Goal: Information Seeking & Learning: Learn about a topic

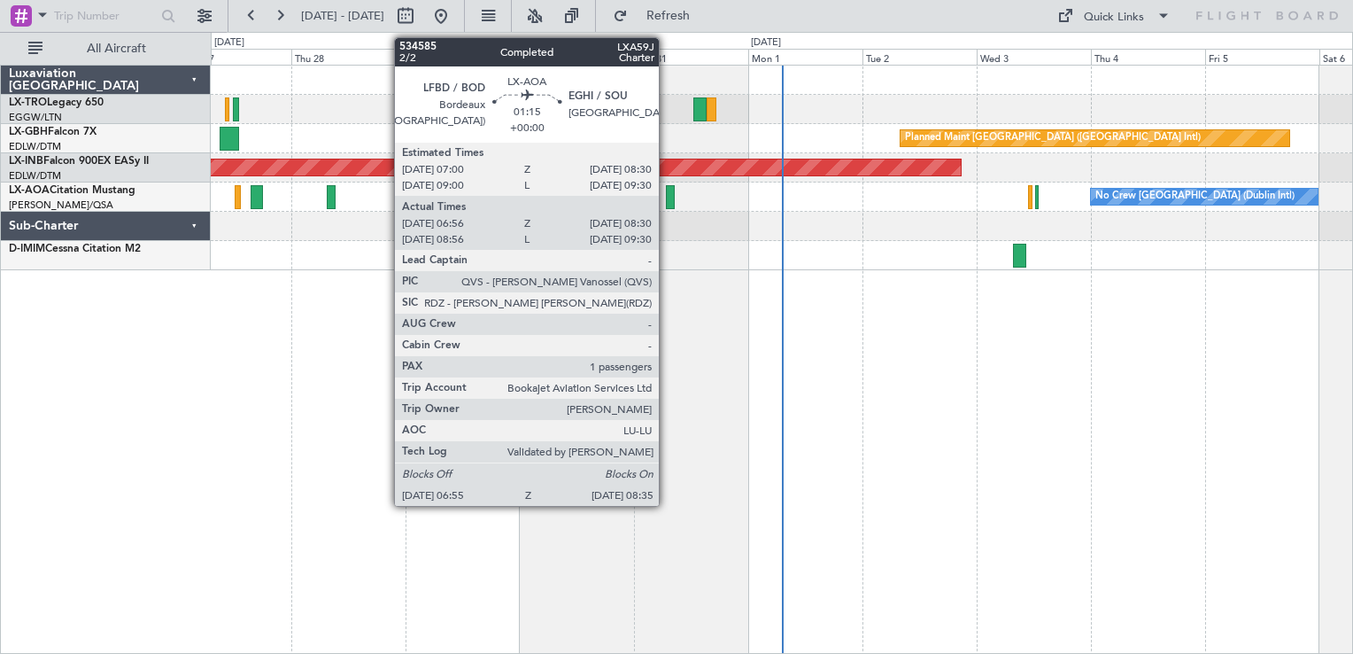
click at [667, 197] on div at bounding box center [670, 197] width 8 height 24
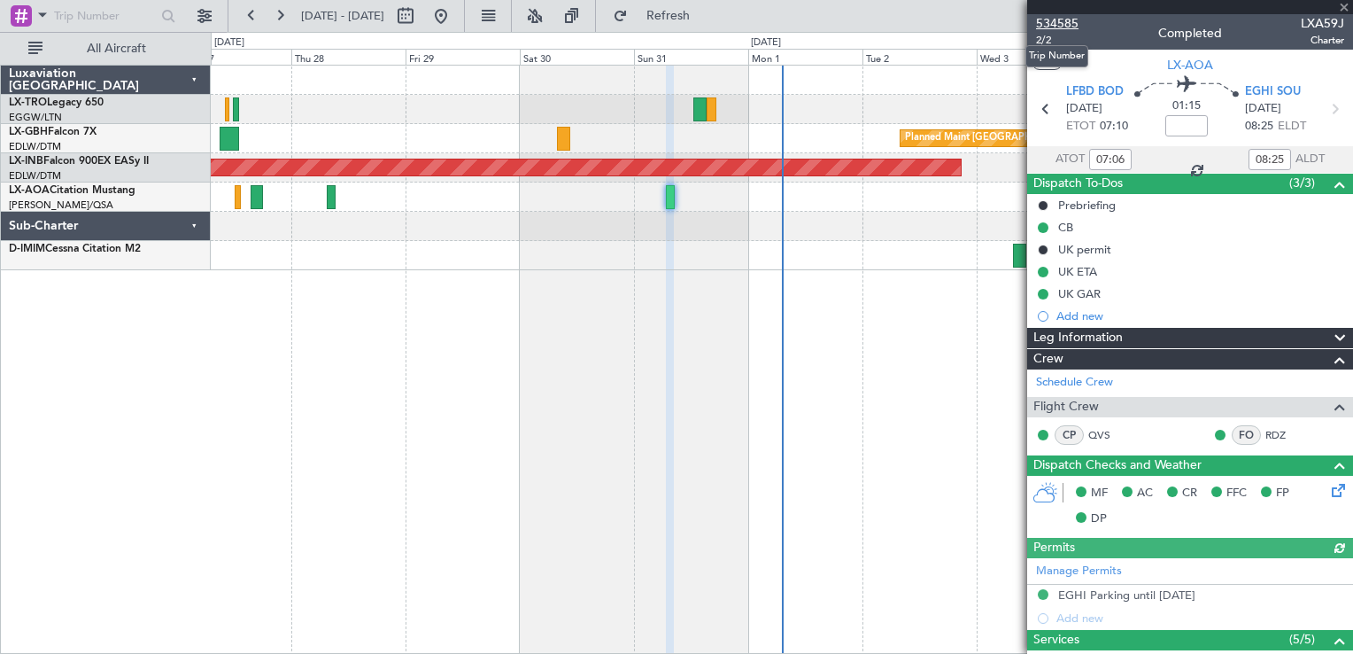
click at [1061, 24] on span "534585" at bounding box center [1057, 23] width 43 height 19
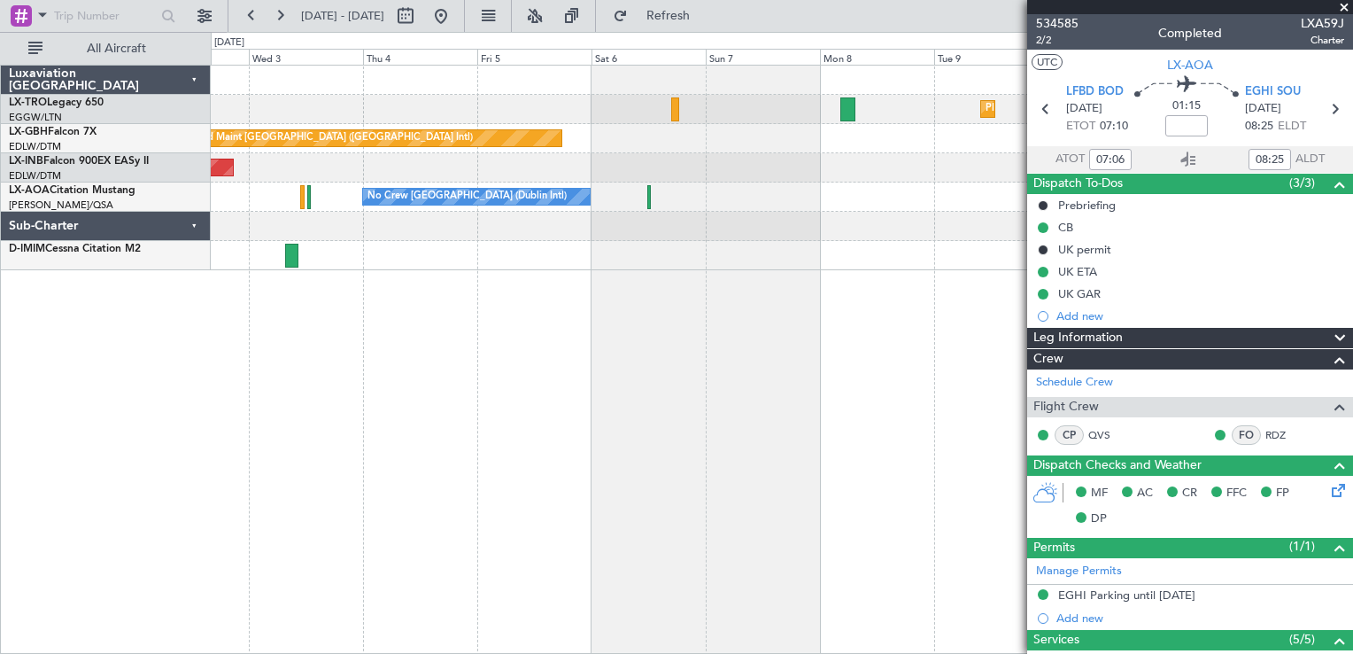
click at [73, 352] on div "Planned Maint Dusseldorf Planned Maint [GEOGRAPHIC_DATA] ([GEOGRAPHIC_DATA]) Un…" at bounding box center [676, 343] width 1353 height 622
click at [57, 356] on div "Planned Maint Dusseldorf Planned Maint [GEOGRAPHIC_DATA] ([GEOGRAPHIC_DATA]) Un…" at bounding box center [676, 343] width 1353 height 622
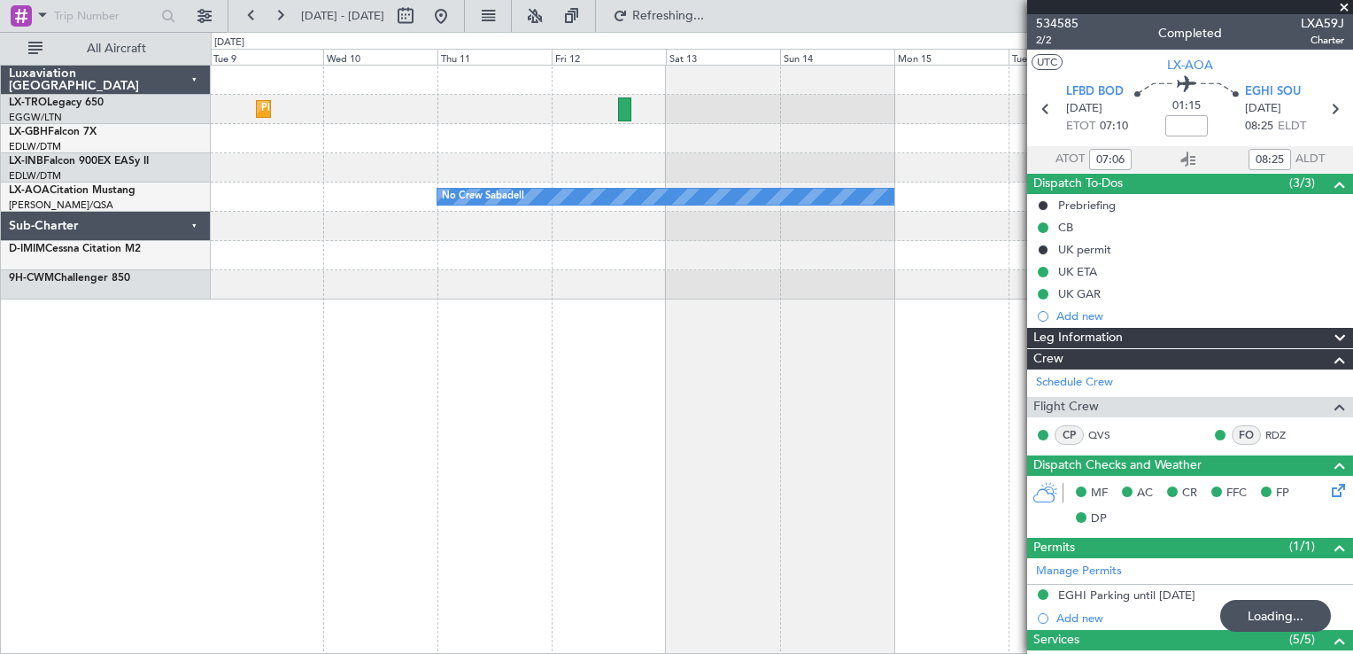
click at [0, 395] on html "[DATE] - [DATE] Refreshing... Quick Links All Aircraft Planned [GEOGRAPHIC_DATA…" at bounding box center [676, 327] width 1353 height 654
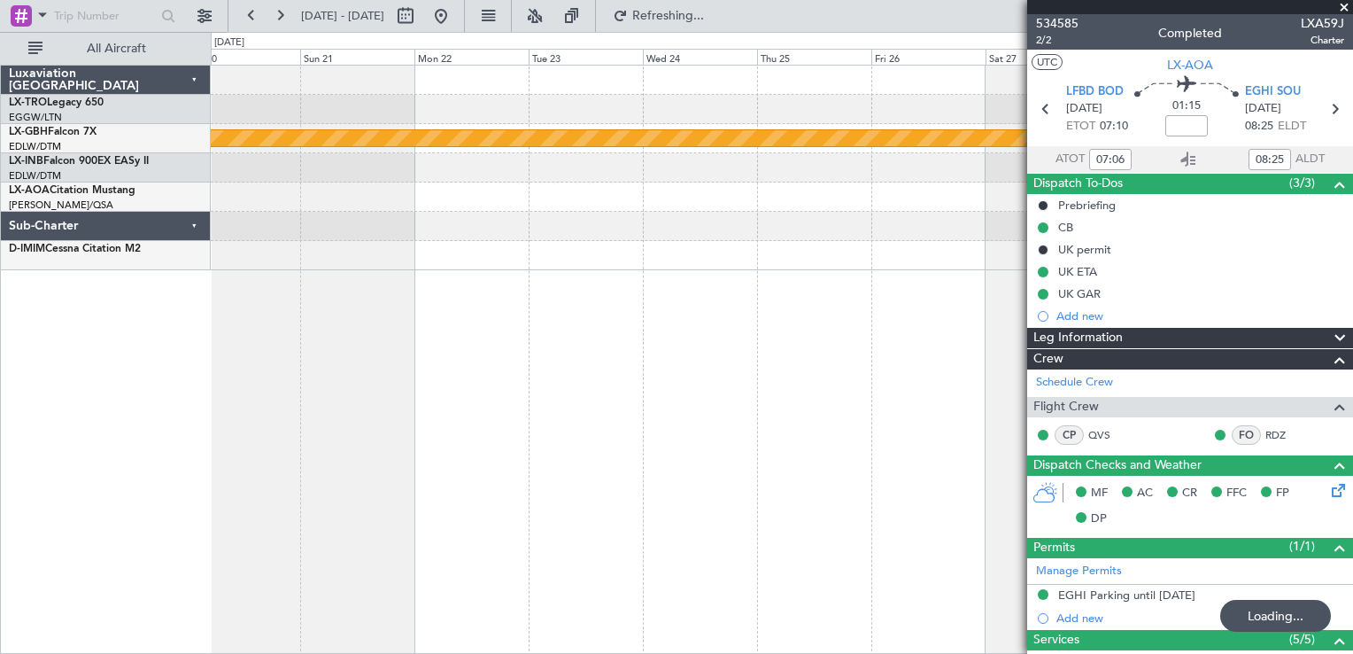
click at [134, 345] on div "Planned Maint Nurnberg Luxaviation [GEOGRAPHIC_DATA] LX-TRO Legacy 650 EGGW/LTN…" at bounding box center [676, 343] width 1353 height 622
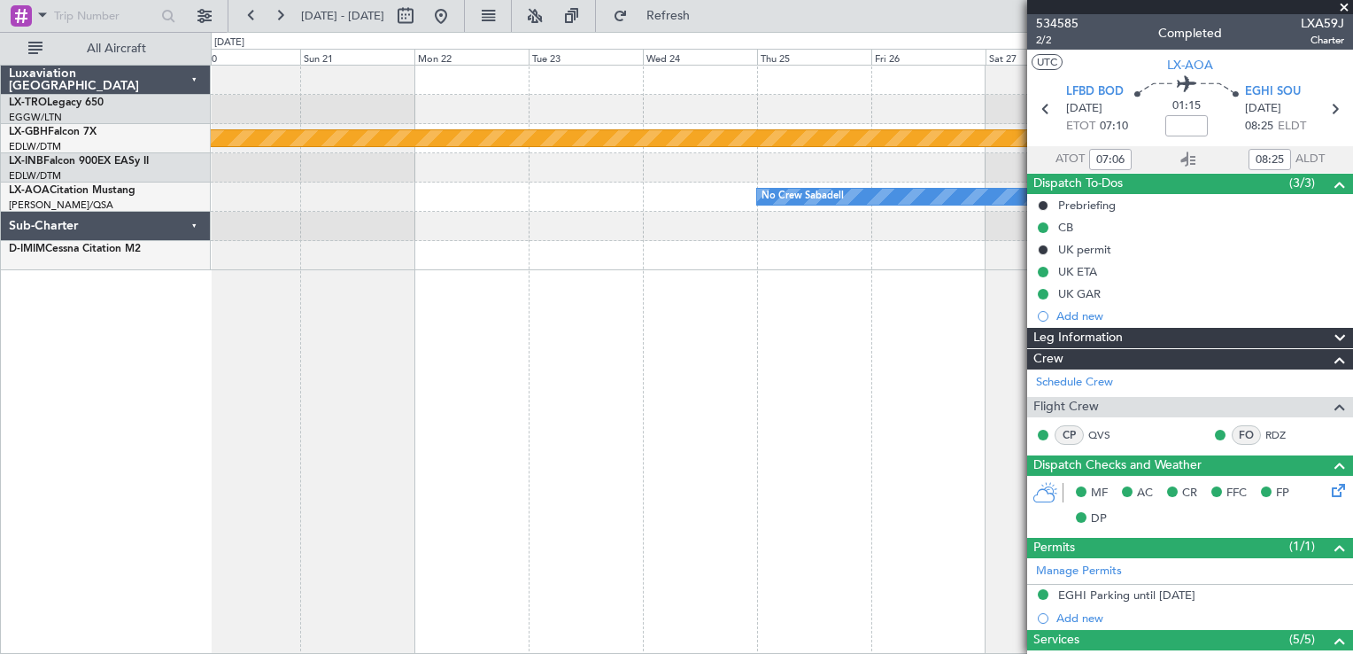
click at [0, 355] on html "[DATE] - [DATE] Refresh Quick Links All Aircraft Planned Maint Nurnberg No Crew…" at bounding box center [676, 327] width 1353 height 654
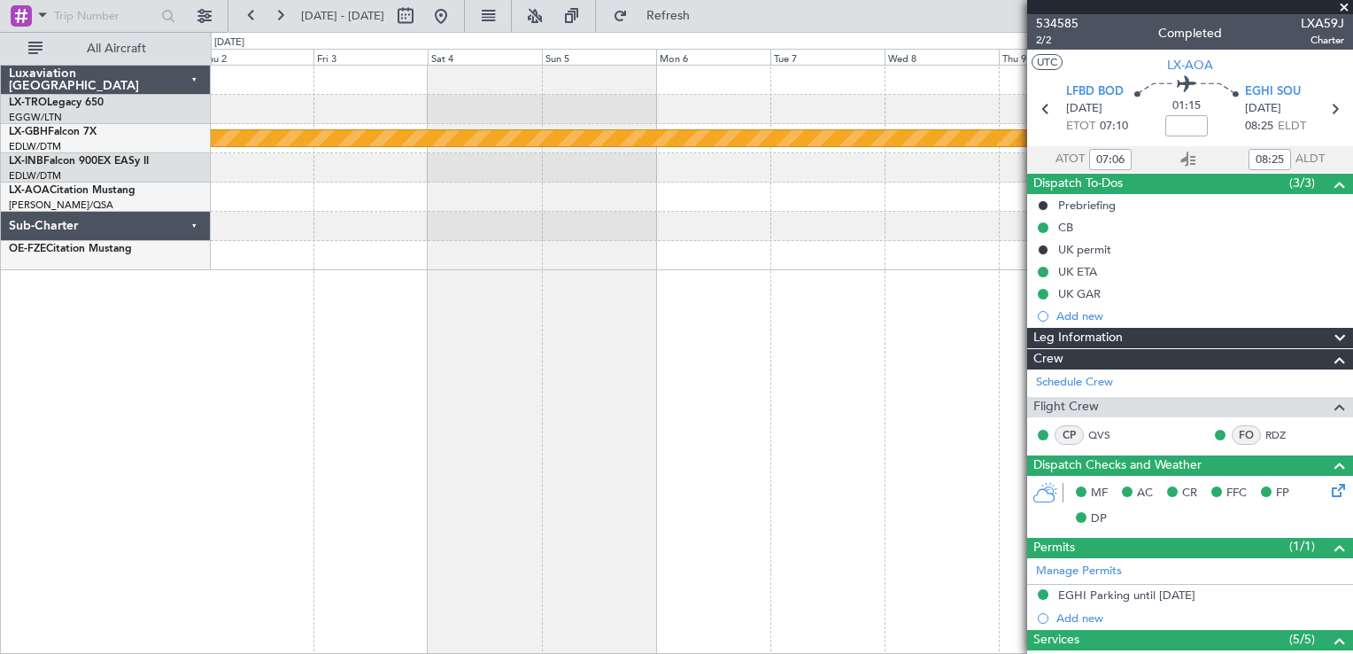
click at [0, 328] on html "[DATE] - [DATE] Refresh Quick Links All Aircraft Planned Maint Nurnberg Luxavia…" at bounding box center [676, 327] width 1353 height 654
click at [11, 409] on div "Planned Maint Nurnberg No Crew Sabadell Luxaviation [GEOGRAPHIC_DATA] LX-TRO Le…" at bounding box center [676, 343] width 1353 height 622
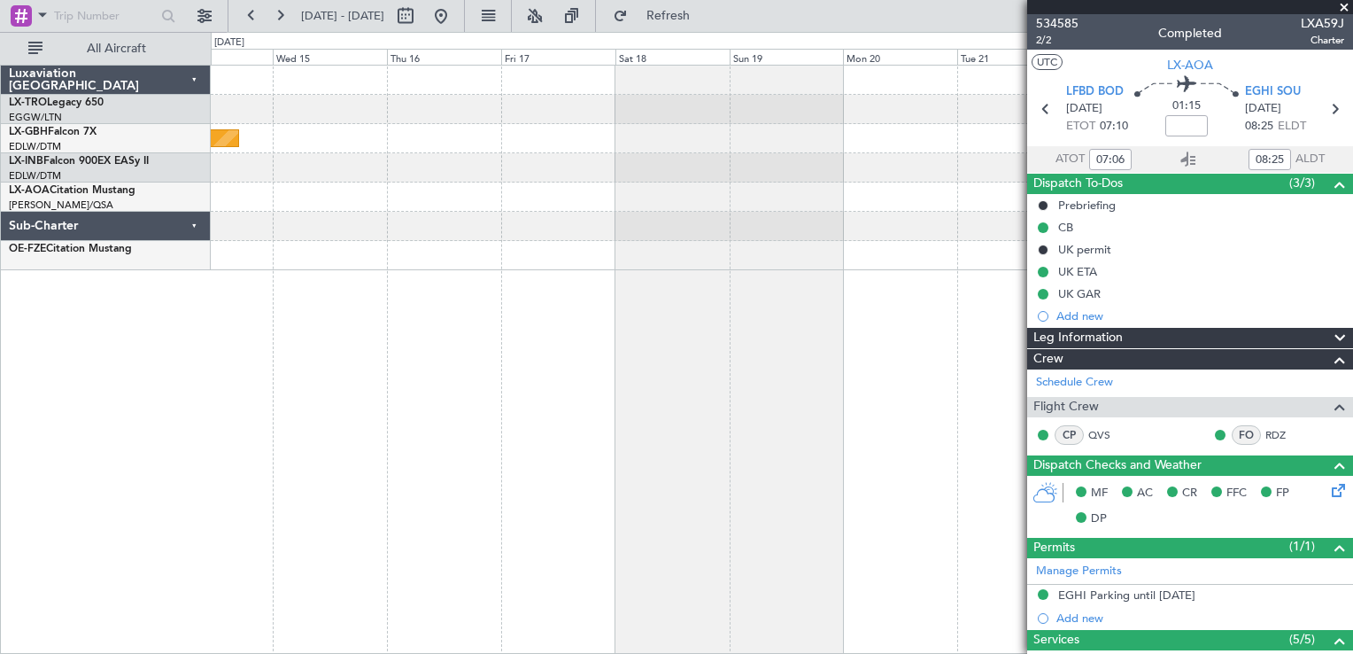
click at [55, 437] on div "Planned Maint Nurnberg Luxaviation [GEOGRAPHIC_DATA] LX-TRO Legacy 650 EGGW/LTN…" at bounding box center [676, 343] width 1353 height 622
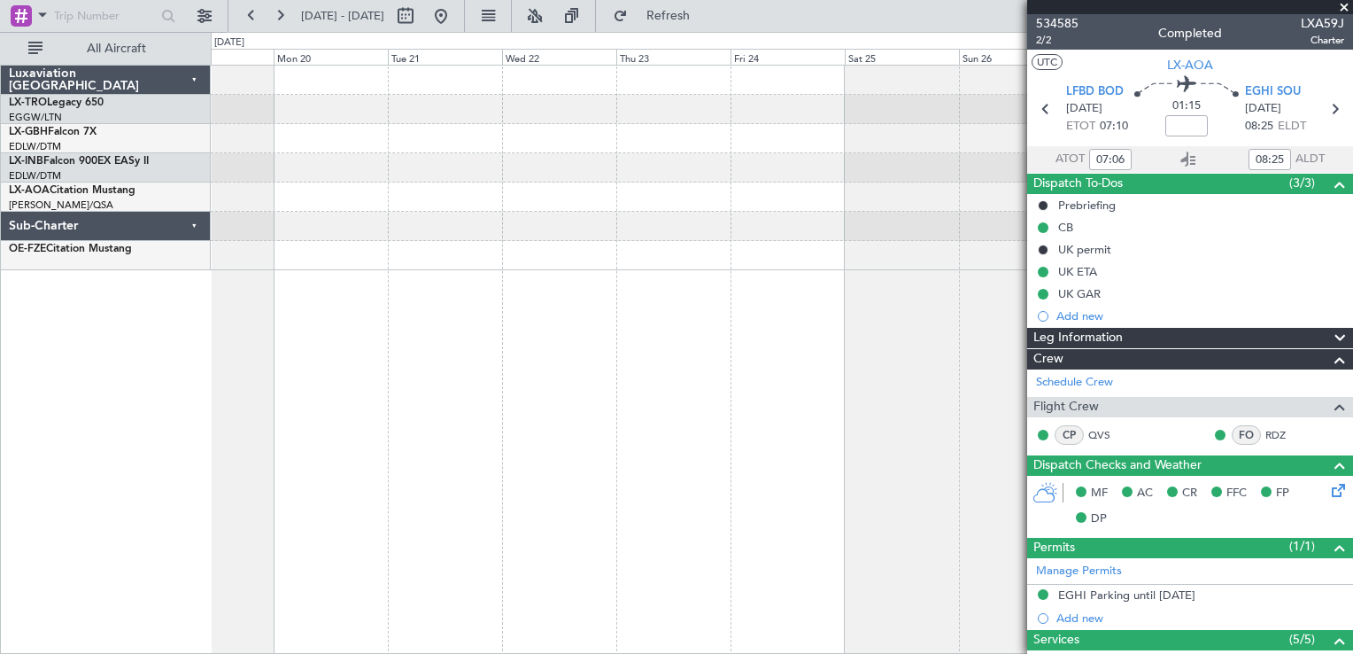
click at [245, 346] on div at bounding box center [782, 359] width 1142 height 589
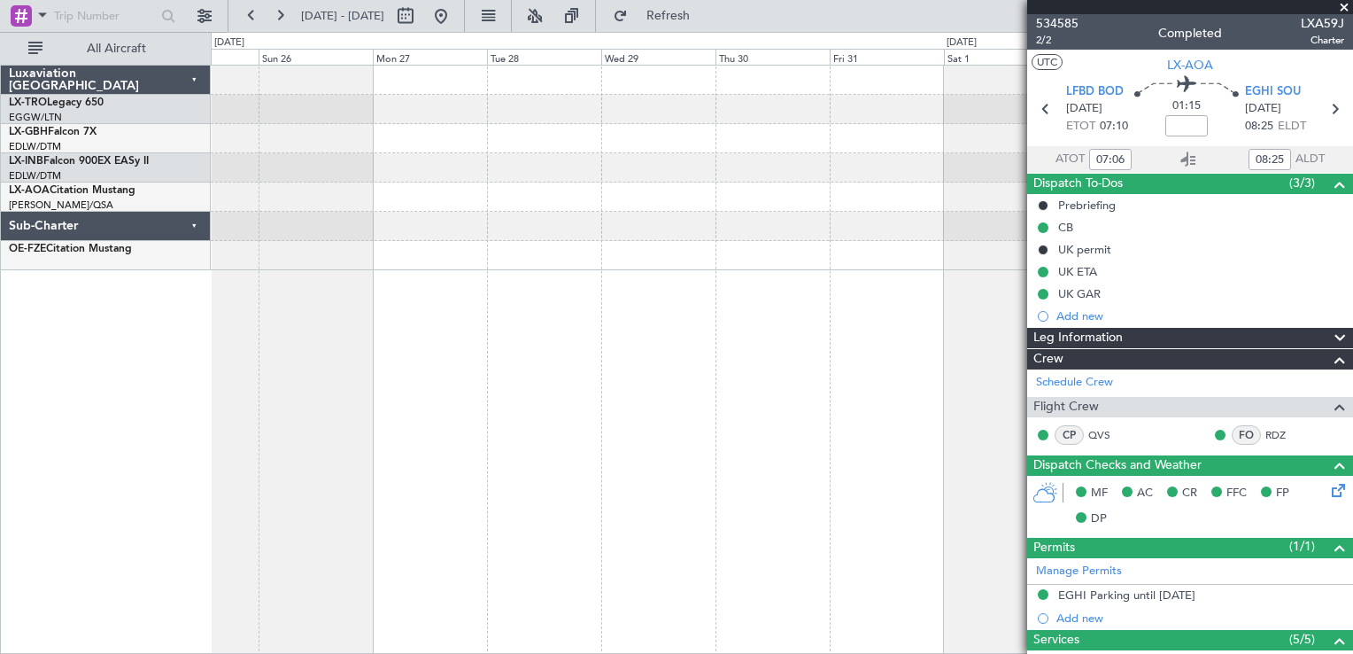
click at [103, 422] on div "Luxaviation [GEOGRAPHIC_DATA] LX-TRO Legacy 650 EGGW/LTN [GEOGRAPHIC_DATA] ([GE…" at bounding box center [676, 343] width 1353 height 622
click at [0, 422] on html "[DATE] - [DATE] Refresh Quick Links All Aircraft Luxaviation [GEOGRAPHIC_DATA] …" at bounding box center [676, 327] width 1353 height 654
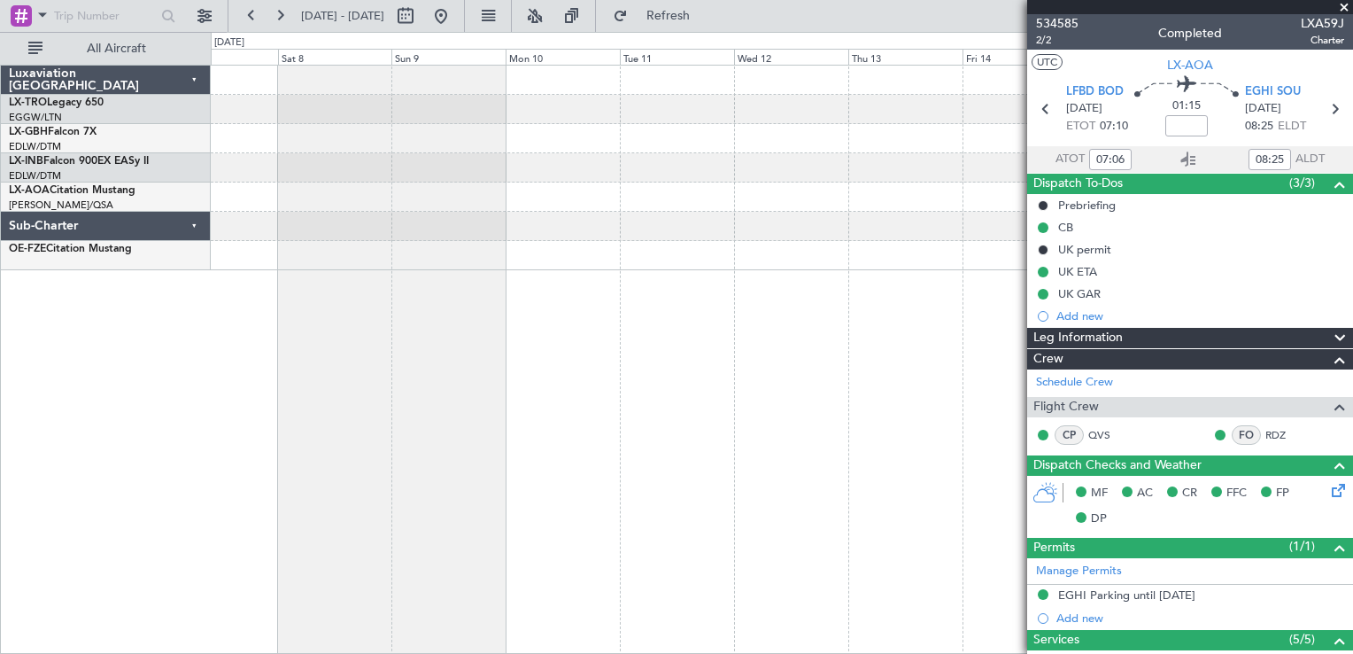
click at [50, 449] on div "Luxaviation [GEOGRAPHIC_DATA] LX-TRO Legacy 650 EGGW/LTN [GEOGRAPHIC_DATA] ([GE…" at bounding box center [676, 343] width 1353 height 622
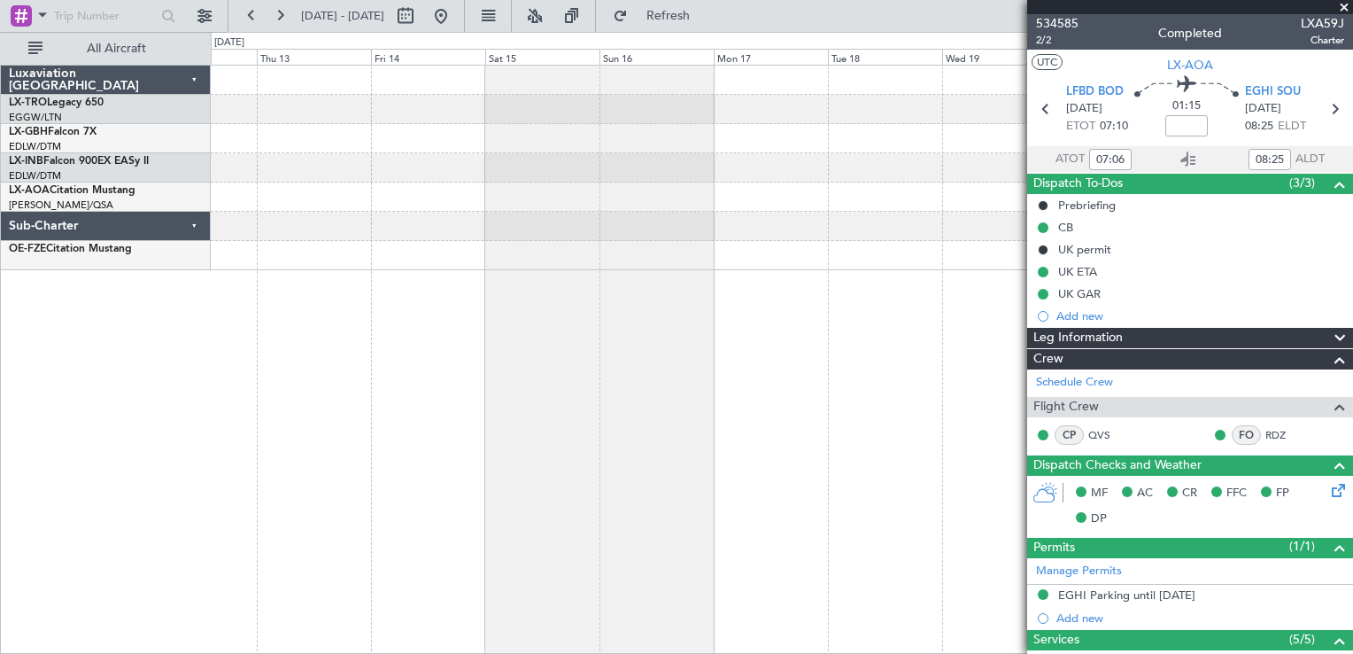
click at [19, 388] on div "Luxaviation [GEOGRAPHIC_DATA] LX-TRO Legacy 650 EGGW/LTN [GEOGRAPHIC_DATA] ([GE…" at bounding box center [676, 343] width 1353 height 622
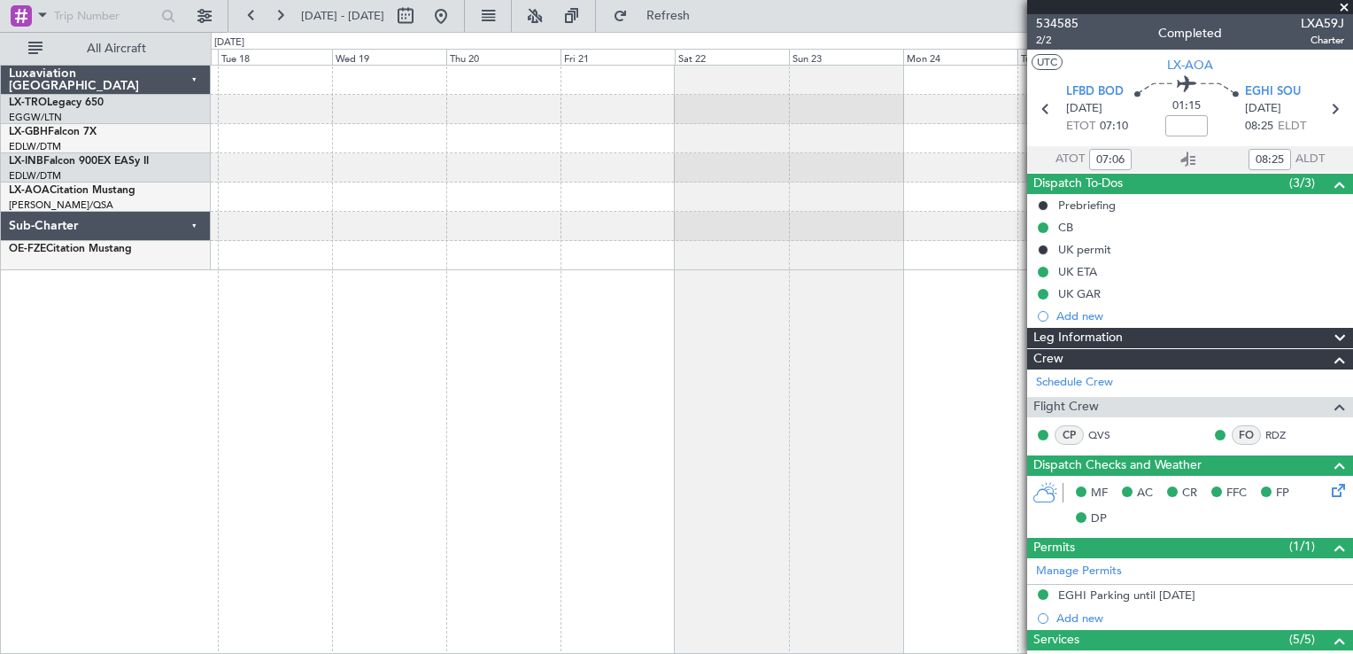
click at [65, 439] on div "Luxaviation [GEOGRAPHIC_DATA] LX-TRO Legacy 650 EGGW/LTN [GEOGRAPHIC_DATA] ([GE…" at bounding box center [676, 343] width 1353 height 622
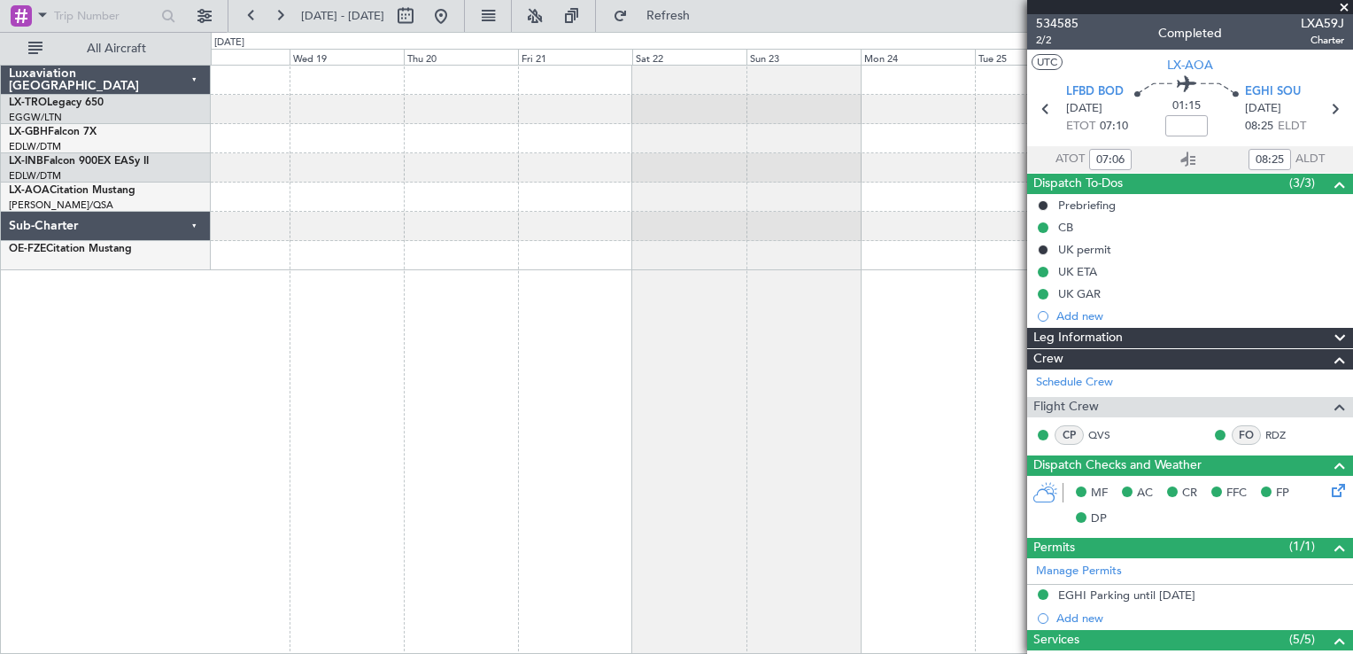
click at [72, 386] on div "Luxaviation [GEOGRAPHIC_DATA] LX-TRO Legacy 650 EGGW/LTN [GEOGRAPHIC_DATA] ([GE…" at bounding box center [676, 343] width 1353 height 622
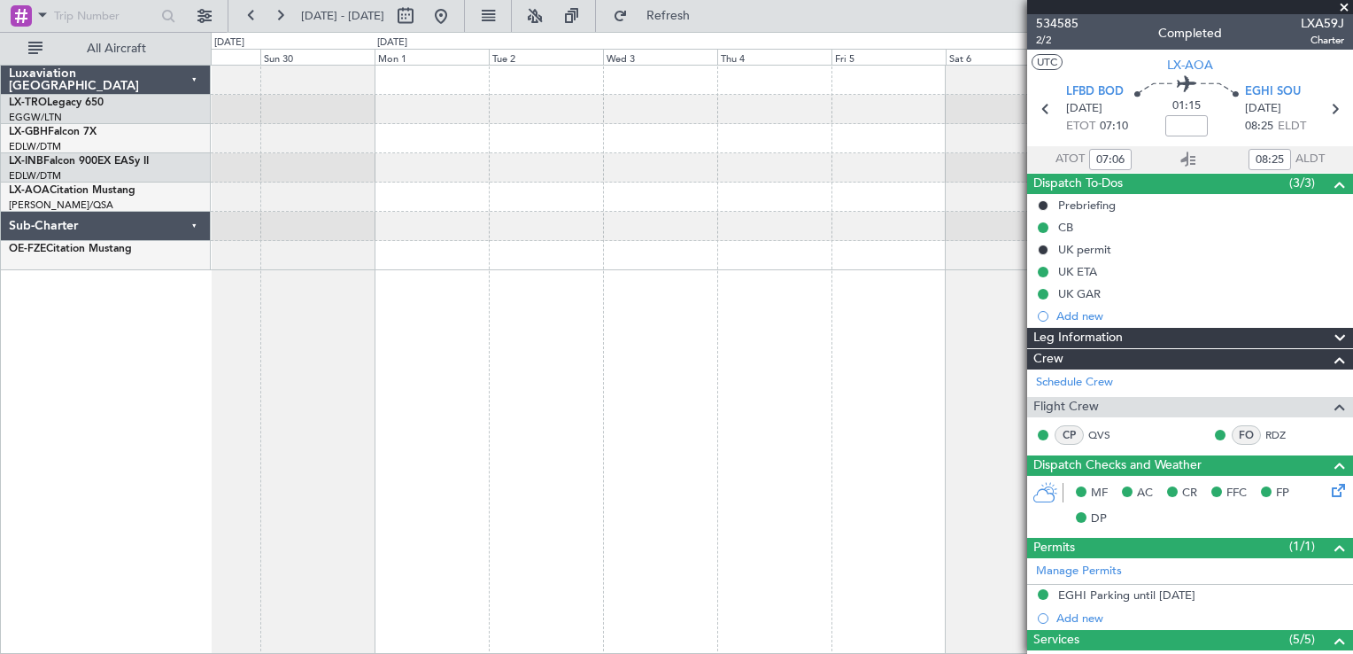
click at [18, 389] on div "Luxaviation [GEOGRAPHIC_DATA] LX-TRO Legacy 650 EGGW/LTN [GEOGRAPHIC_DATA] ([GE…" at bounding box center [676, 343] width 1353 height 622
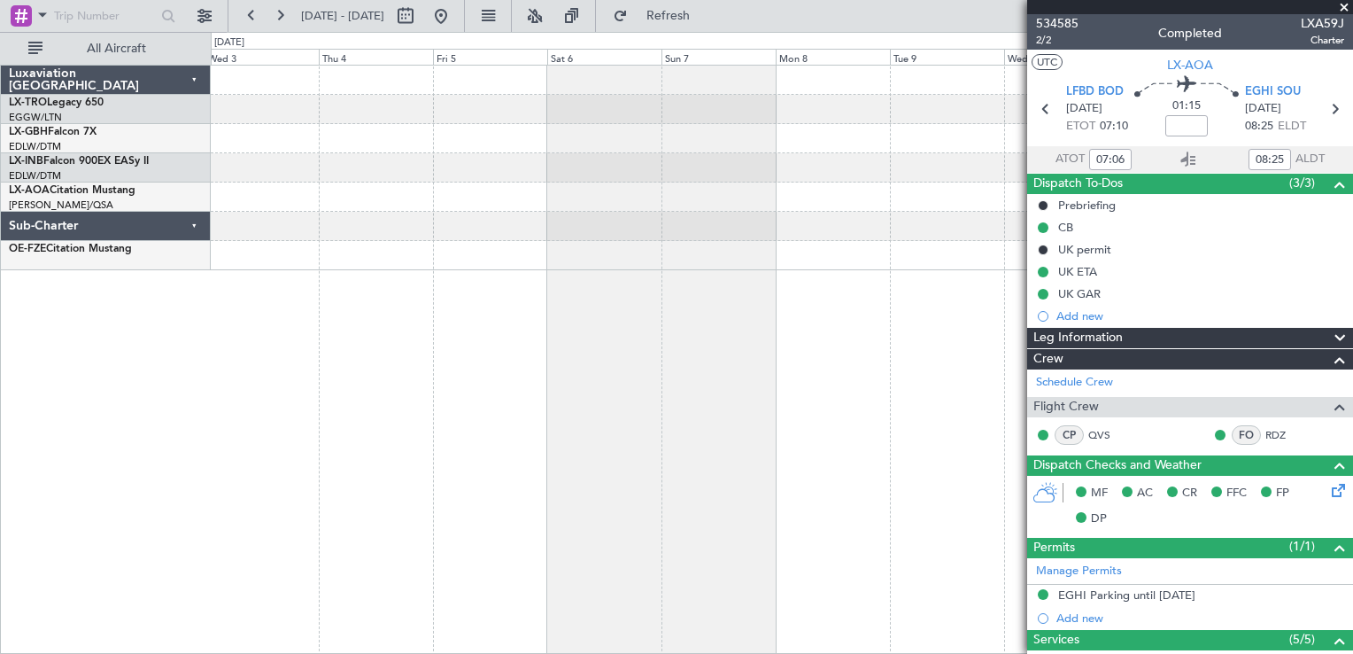
click at [143, 378] on div "Luxaviation [GEOGRAPHIC_DATA] LX-TRO Legacy 650 EGGW/LTN [GEOGRAPHIC_DATA] ([GE…" at bounding box center [676, 343] width 1353 height 622
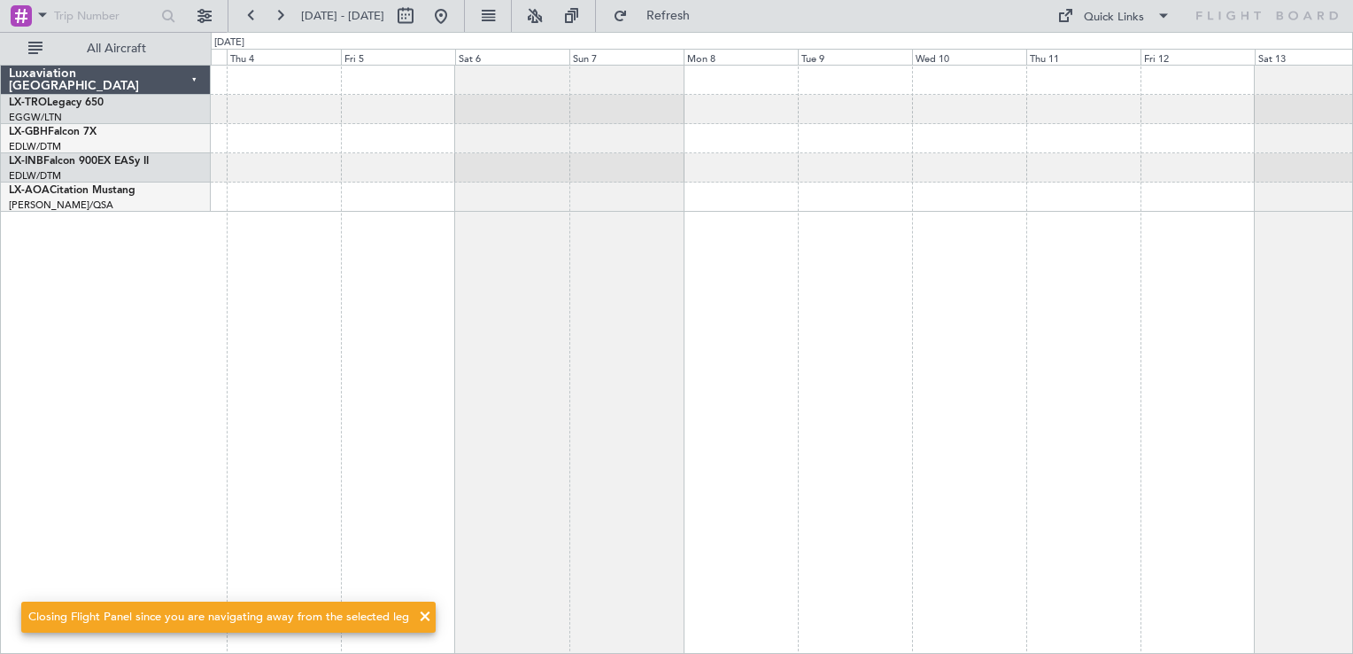
click at [1084, 440] on div at bounding box center [782, 359] width 1142 height 589
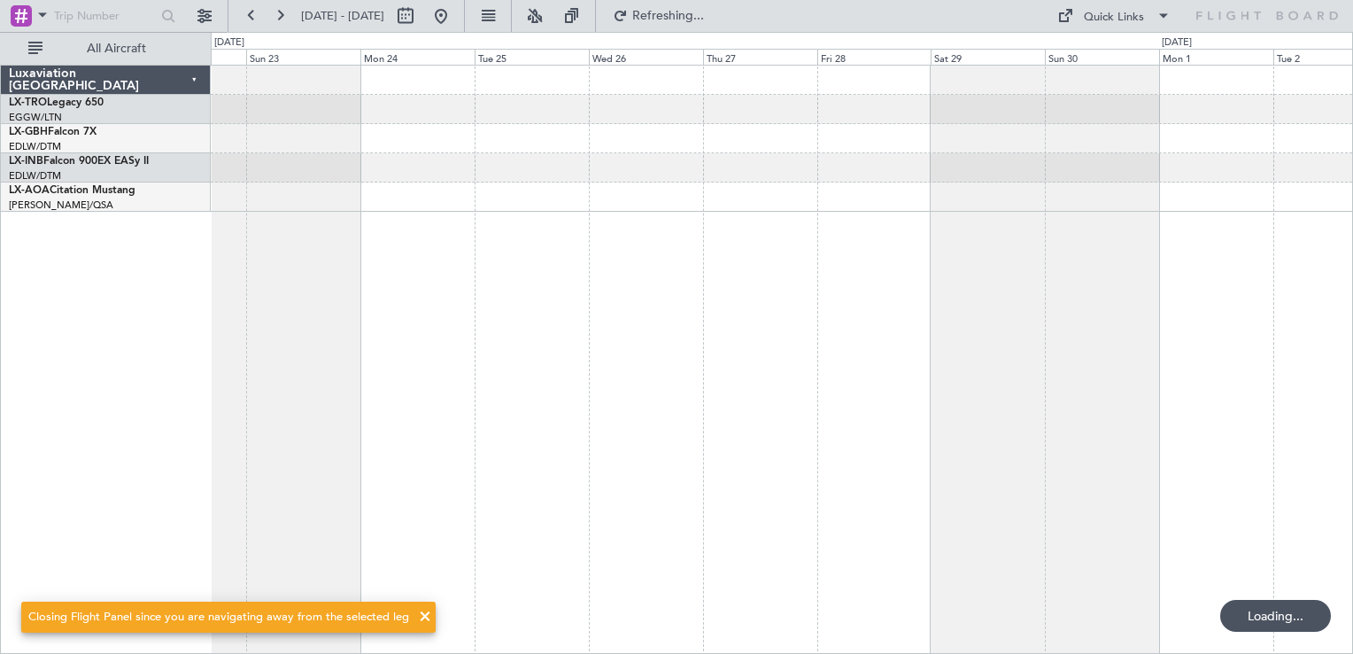
click at [1115, 501] on div at bounding box center [782, 359] width 1142 height 589
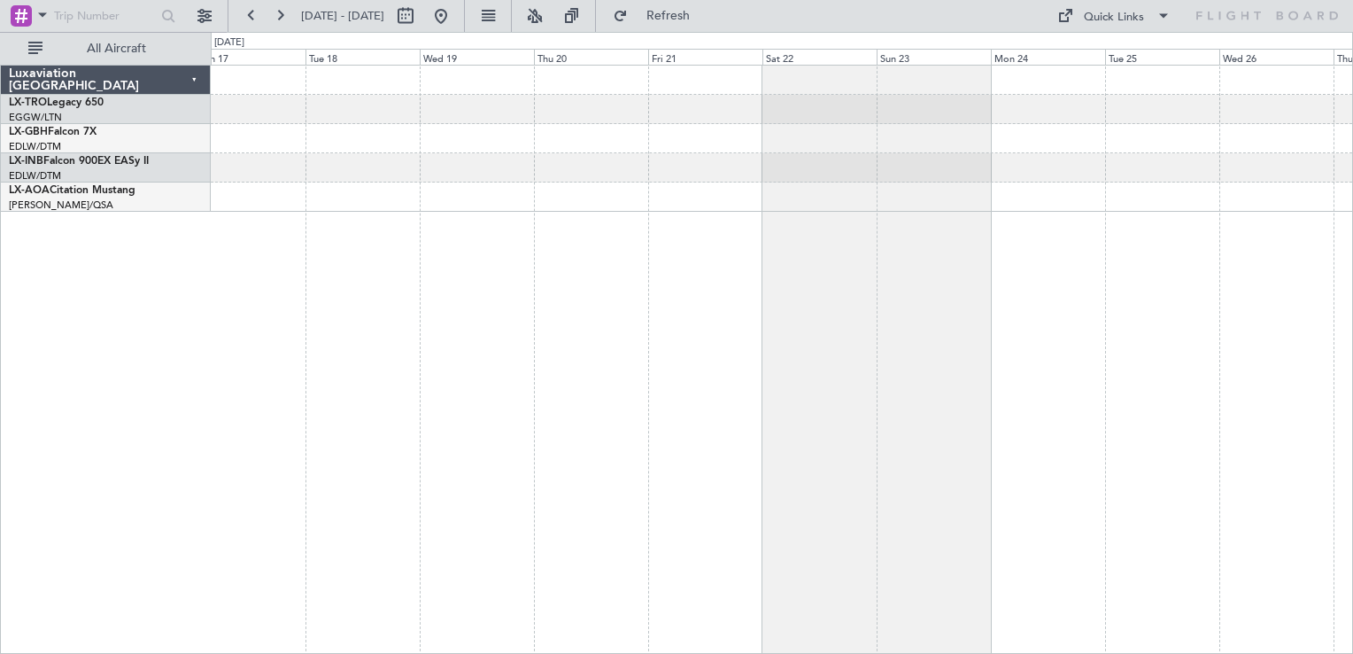
click at [1075, 437] on div at bounding box center [782, 359] width 1142 height 589
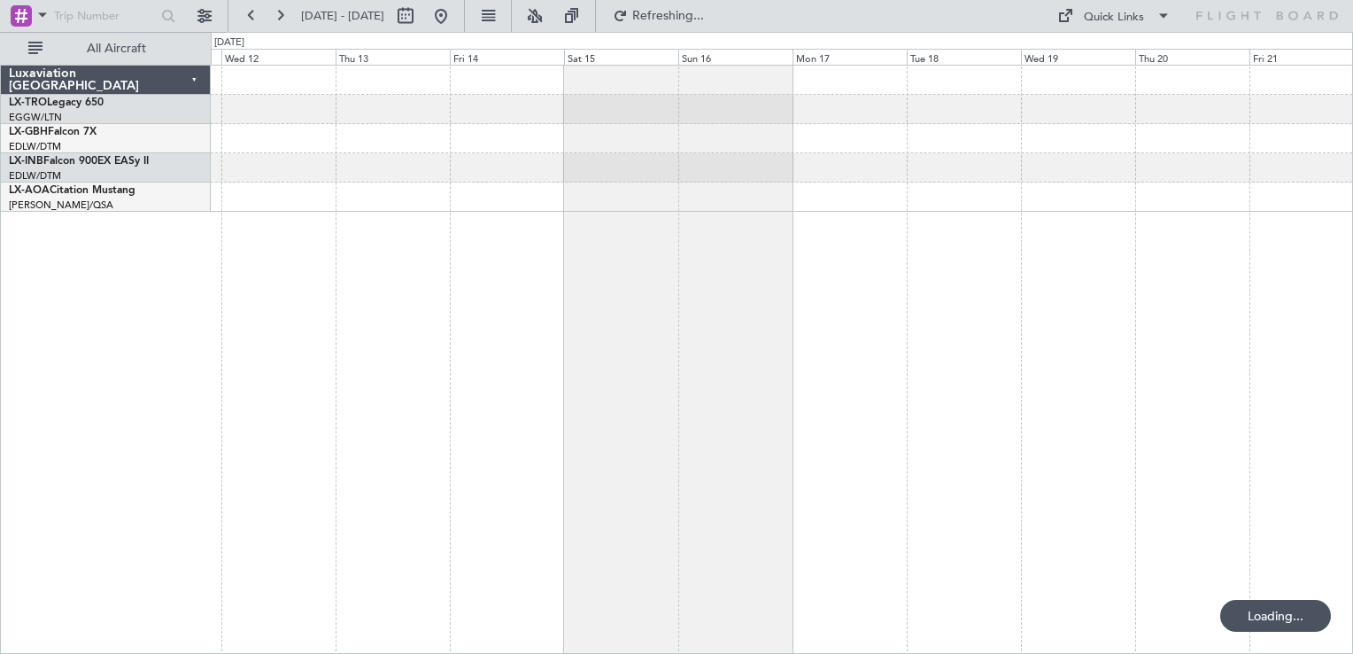
click at [1048, 508] on div at bounding box center [782, 359] width 1142 height 589
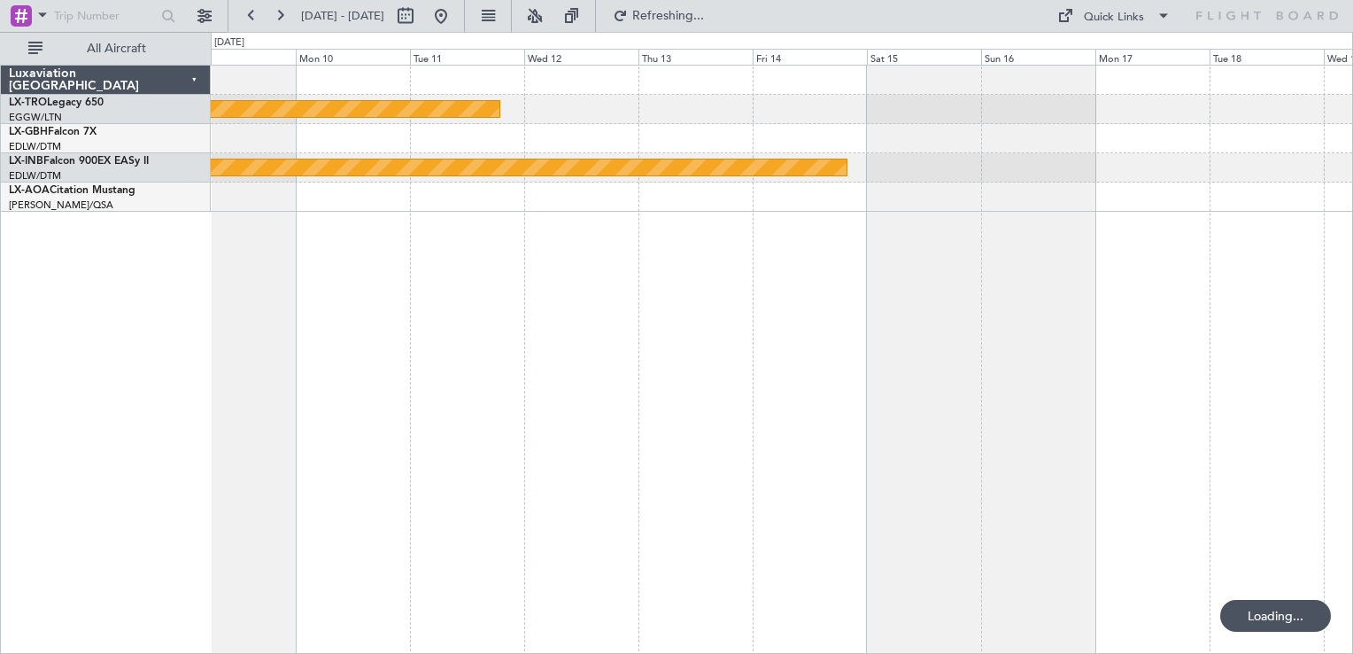
click at [1352, 593] on div "Planned Maint Riga (Riga Intl) Planned Maint Nurnberg Luxaviation [GEOGRAPHIC_D…" at bounding box center [676, 343] width 1353 height 622
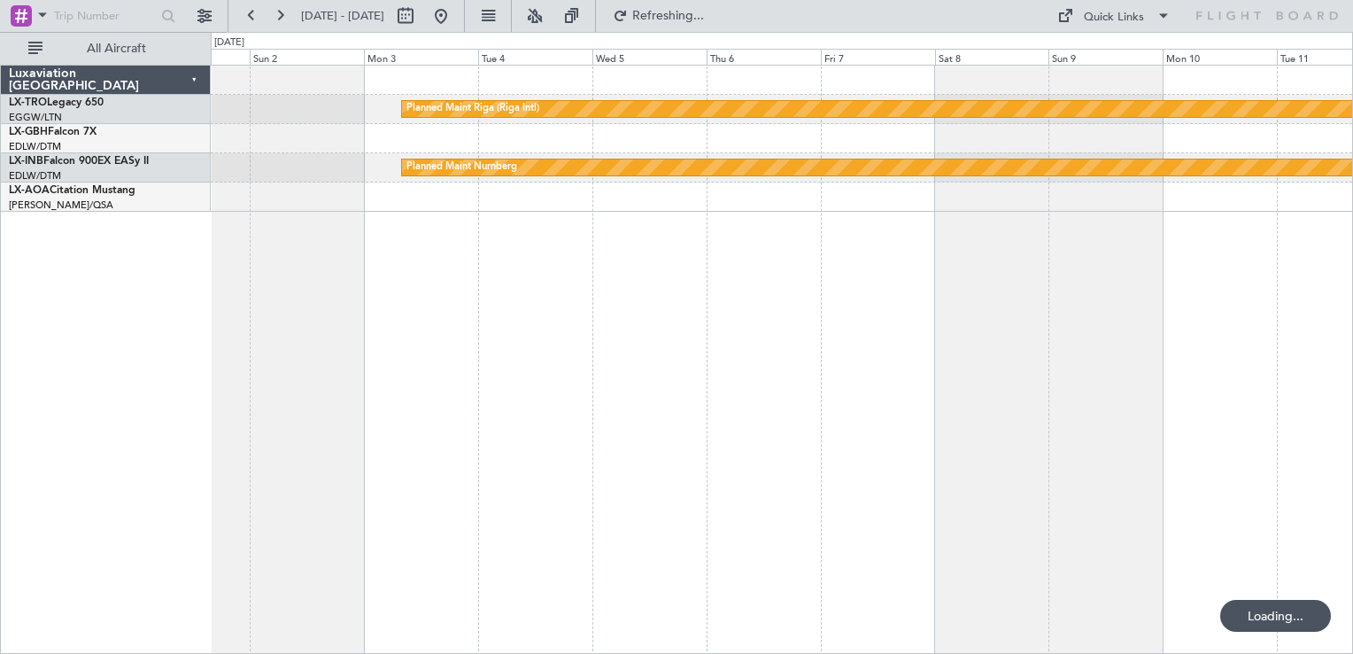
click at [903, 530] on div "Planned Maint Riga (Riga Intl) Planned Maint Nurnberg" at bounding box center [782, 359] width 1142 height 589
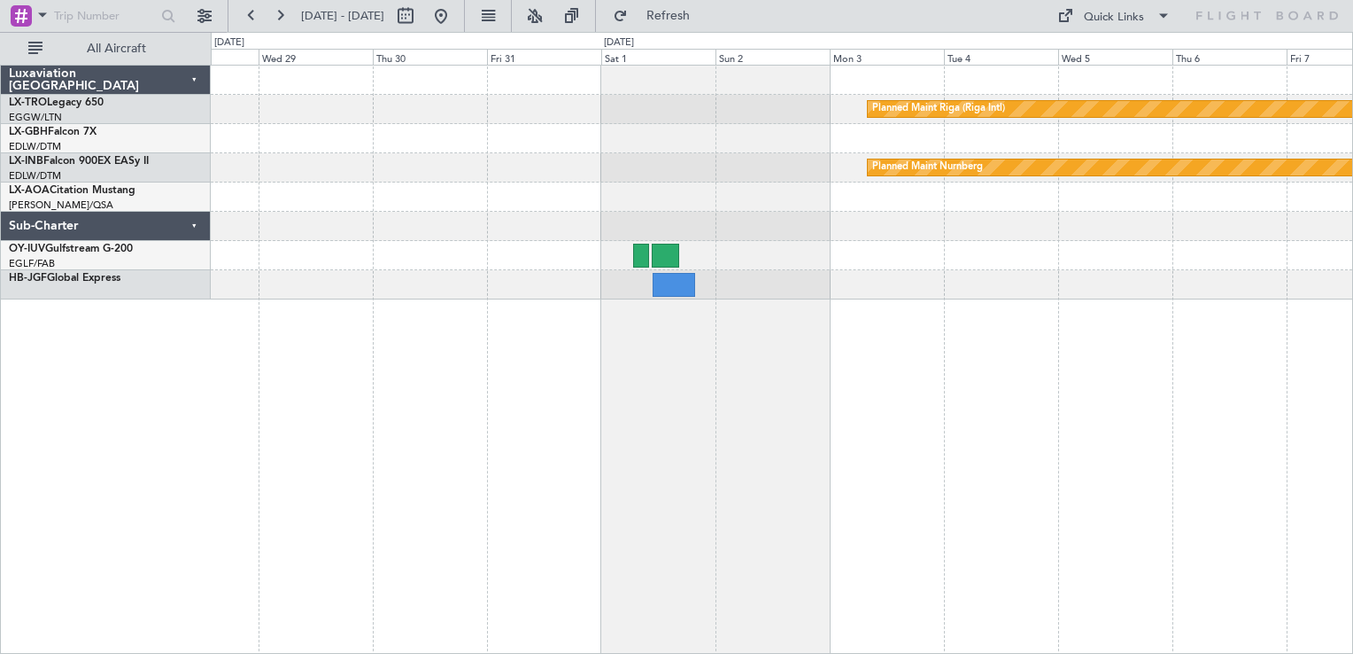
click at [538, 529] on div "Planned Maint Riga (Riga Intl) Planned Maint Nurnberg" at bounding box center [782, 359] width 1142 height 589
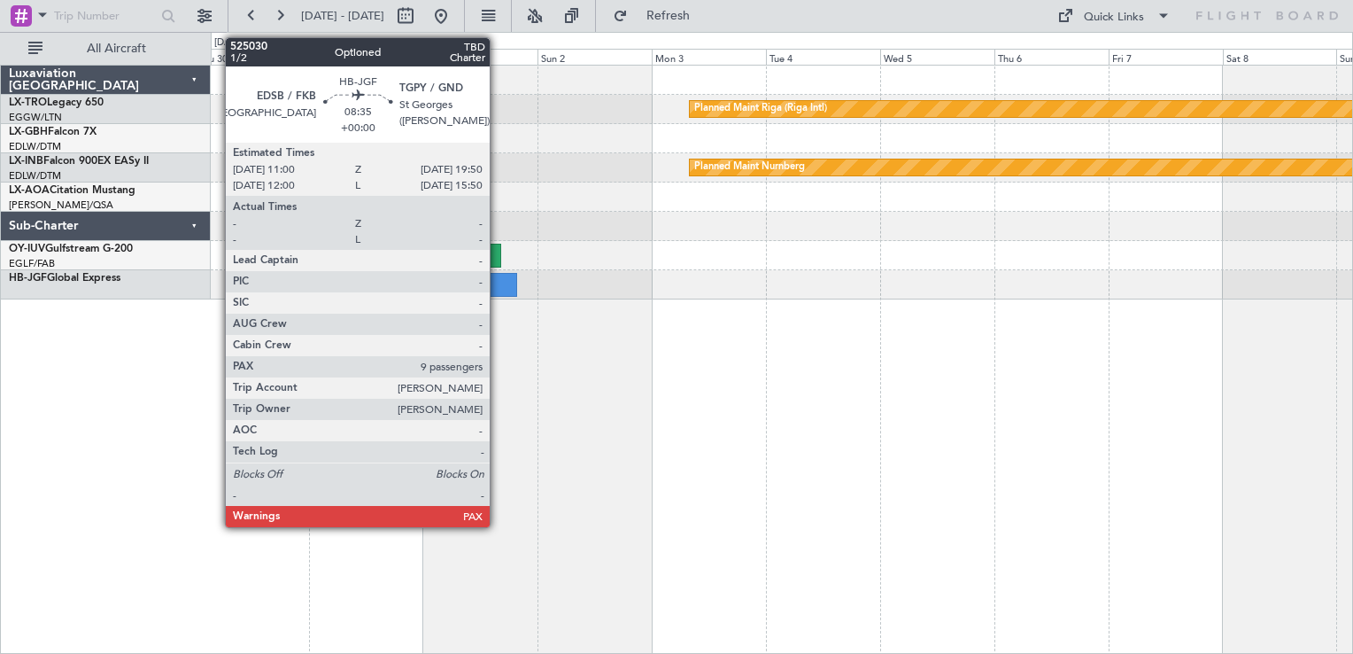
click at [498, 275] on div at bounding box center [496, 285] width 43 height 24
